Goal: Use online tool/utility

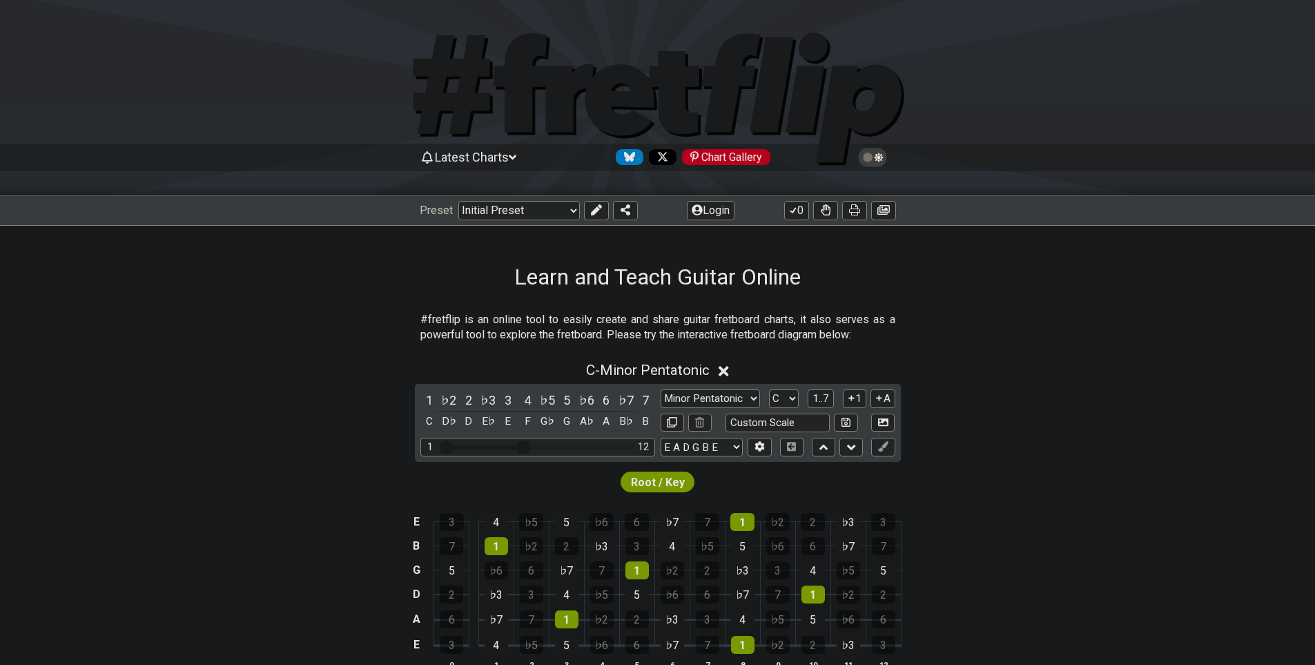
scroll to position [276, 0]
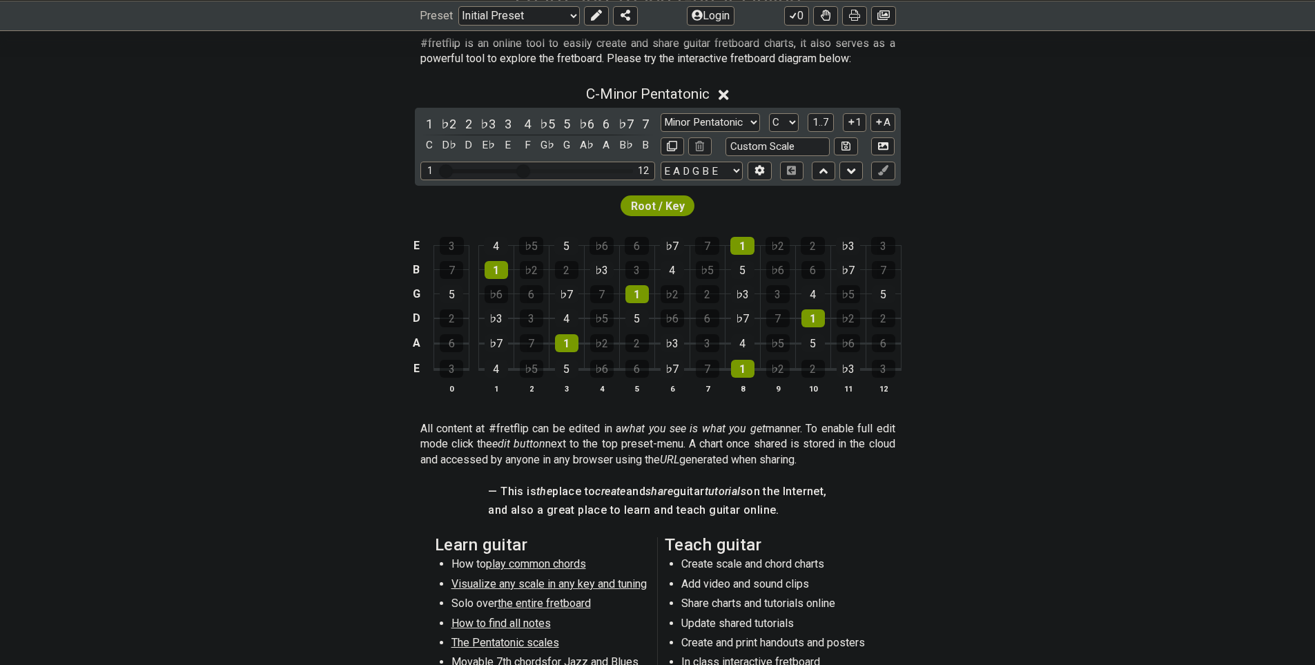
click at [1202, 413] on div "E 3 4 ♭5 5 ♭6 6 ♭7 7 1 ♭2 2 ♭3 3 B 7 1 ♭2 2 ♭3 3 4 ♭5 5 ♭6 6 ♭7 7 G 5 ♭6 6 ♭7 7…" at bounding box center [657, 316] width 1315 height 194
click at [799, 132] on select "A♭ A A♯ B♭ B C C♯ D♭ D D♯ E♭ E F F♯ G♭ G G♯" at bounding box center [784, 122] width 30 height 19
select select "A"
click at [799, 132] on select "A♭ A A♯ B♭ B C C♯ D♭ D D♯ E♭ E F F♯ G♭ G G♯" at bounding box center [784, 122] width 30 height 19
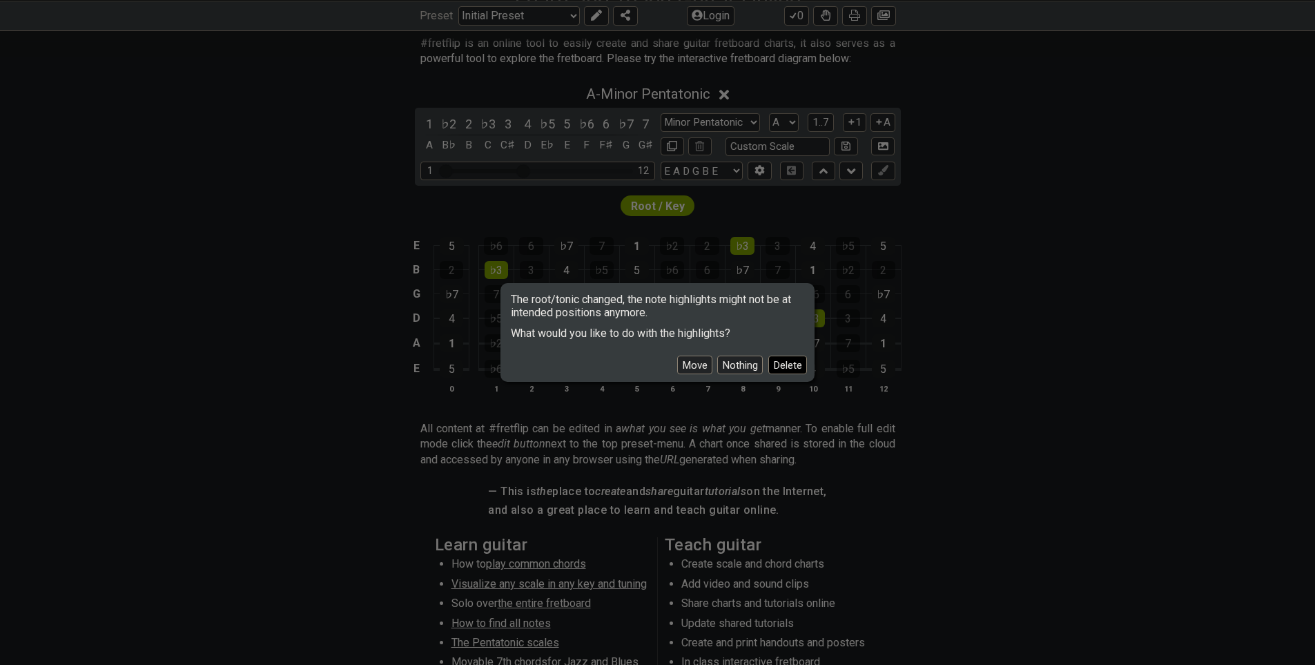
click at [807, 370] on button "Delete" at bounding box center [787, 364] width 39 height 19
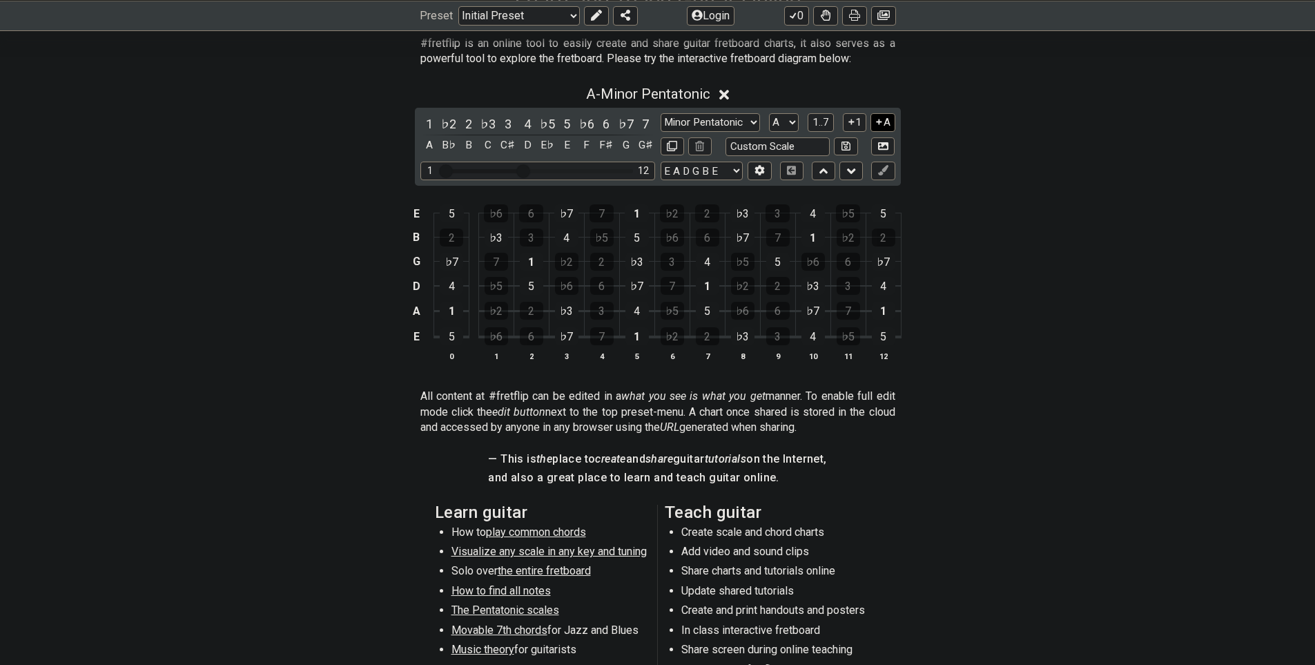
click at [895, 132] on button "A" at bounding box center [882, 122] width 24 height 19
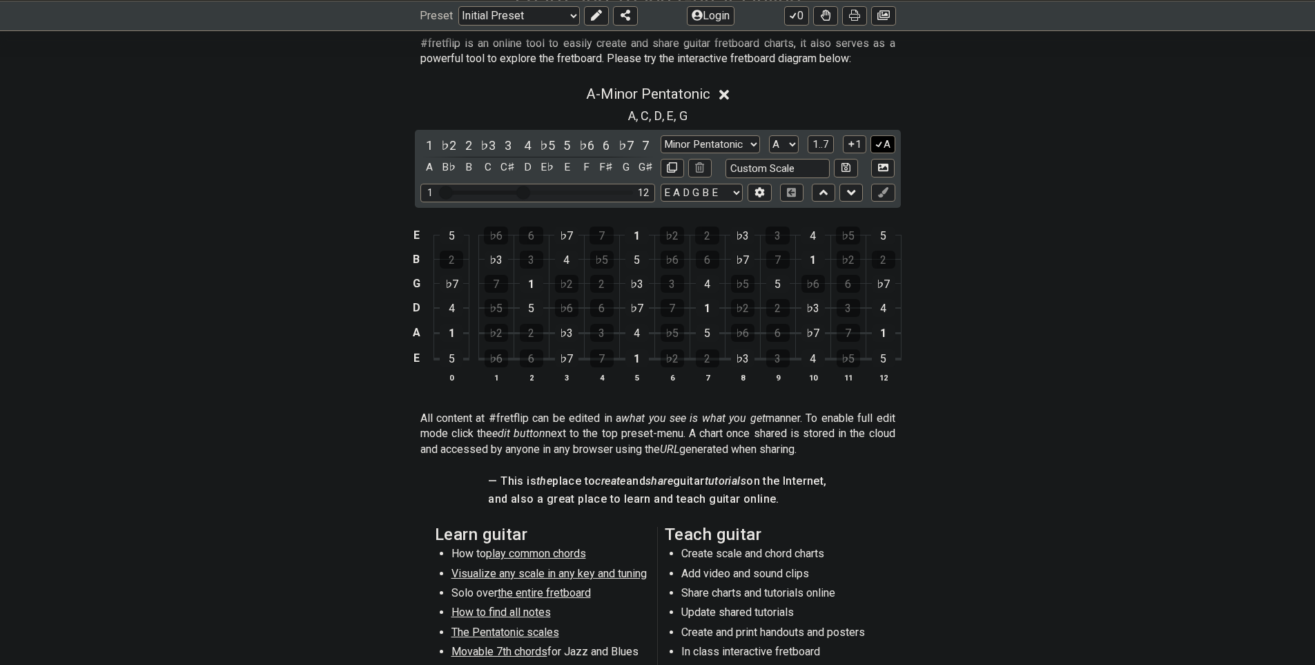
click at [895, 154] on button "A" at bounding box center [882, 144] width 24 height 19
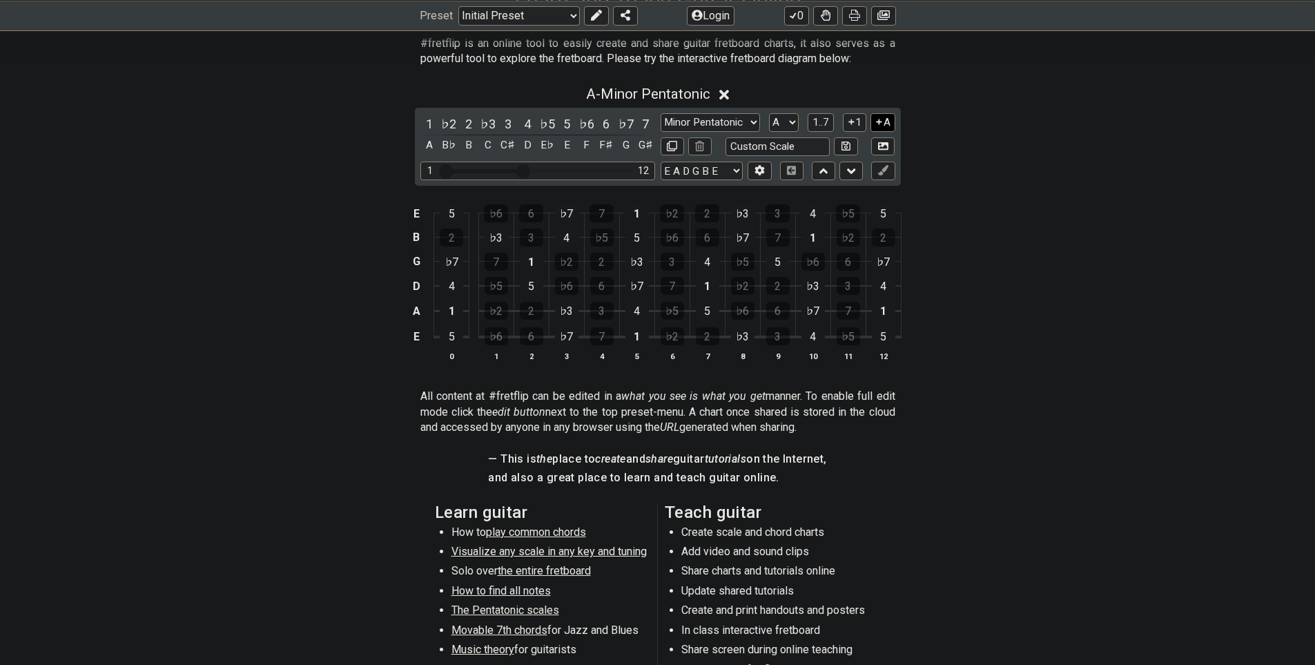
click at [895, 132] on button "A" at bounding box center [882, 122] width 24 height 19
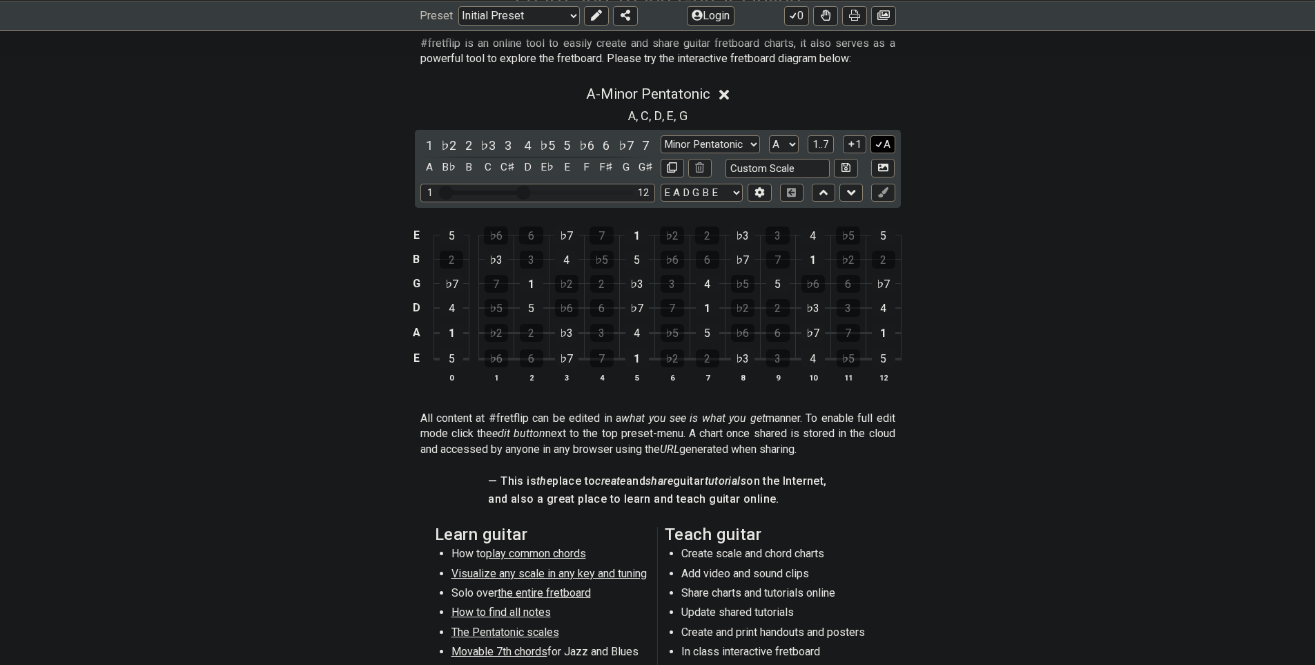
click at [901, 198] on div "1 ♭2 2 ♭3 3 4 ♭5 5 ♭6 6 ♭7 7 A B♭ B C C♯ D E♭ E F F♯ G G♯ Minor Pentatonic Clic…" at bounding box center [658, 169] width 486 height 78
click at [895, 154] on button "A" at bounding box center [882, 144] width 24 height 19
